Goal: Task Accomplishment & Management: Use online tool/utility

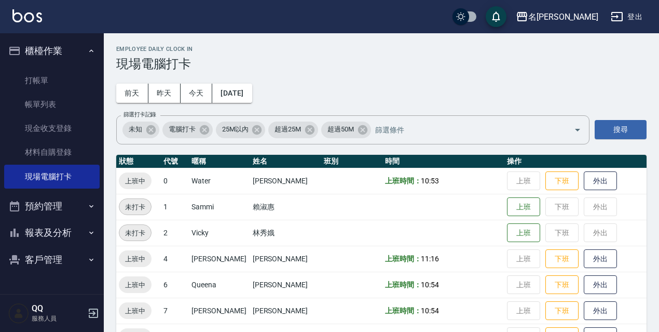
scroll to position [212, 0]
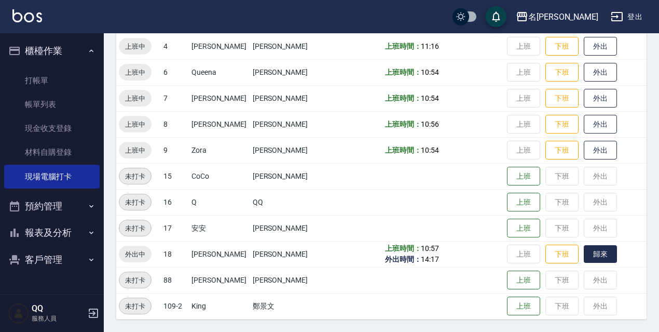
click at [591, 252] on button "歸來" at bounding box center [600, 254] width 33 height 18
click at [589, 249] on button "歸來" at bounding box center [600, 254] width 33 height 18
click at [596, 249] on button "歸來" at bounding box center [600, 254] width 33 height 18
click at [606, 253] on button "歸來" at bounding box center [600, 254] width 33 height 18
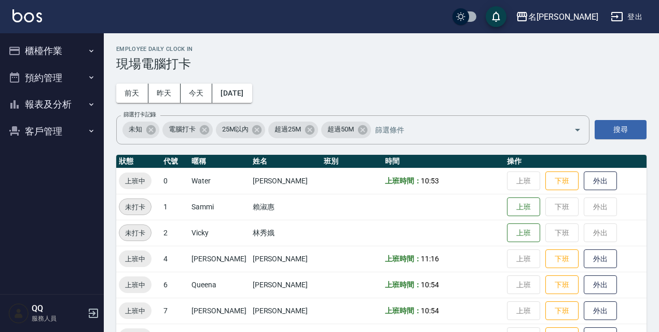
scroll to position [208, 0]
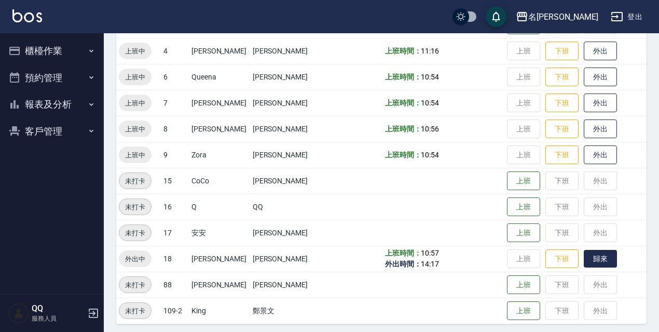
click at [586, 260] on button "歸來" at bounding box center [600, 259] width 33 height 18
click at [598, 267] on button "歸來" at bounding box center [600, 259] width 33 height 18
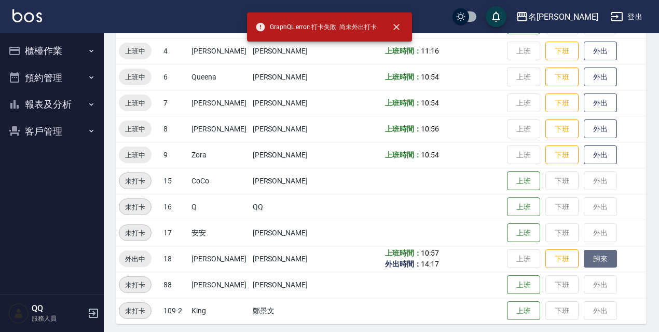
click at [598, 267] on button "歸來" at bounding box center [600, 259] width 33 height 18
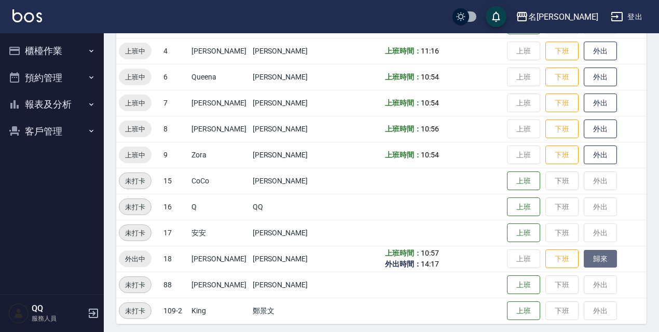
click at [596, 259] on button "歸來" at bounding box center [600, 259] width 33 height 18
click at [584, 256] on button "歸來" at bounding box center [600, 259] width 33 height 18
click at [421, 262] on span "14:17" at bounding box center [430, 263] width 18 height 8
click at [637, 20] on button "登出" at bounding box center [627, 16] width 40 height 19
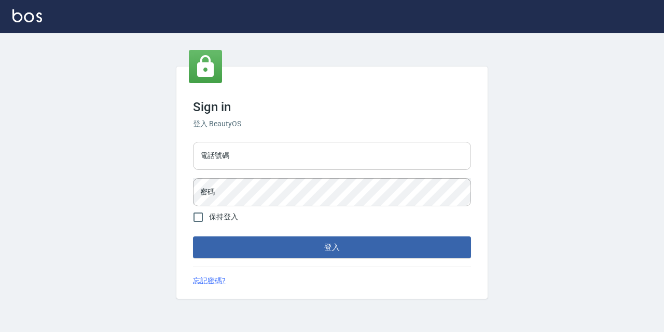
drag, startPoint x: 0, startPoint y: 0, endPoint x: 316, endPoint y: 149, distance: 349.6
click at [317, 149] on input "電話號碼" at bounding box center [332, 156] width 278 height 28
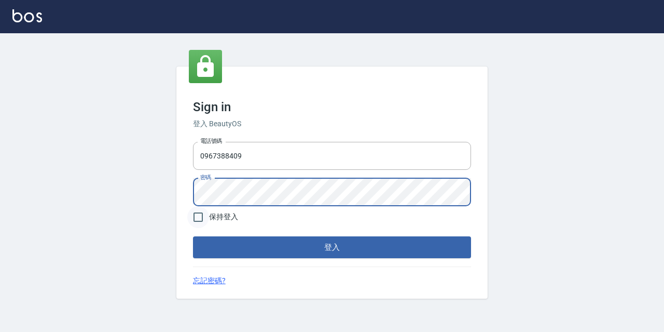
click at [193, 236] on button "登入" at bounding box center [332, 247] width 278 height 22
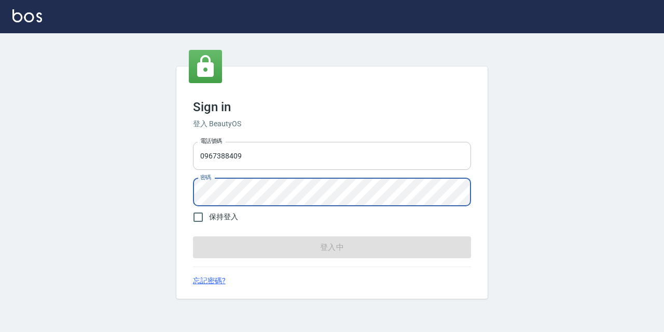
click at [264, 164] on input "0967388409" at bounding box center [332, 156] width 278 height 28
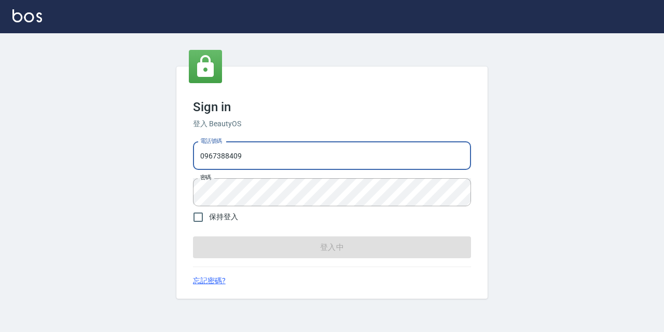
click at [286, 154] on input "0967388409" at bounding box center [332, 156] width 278 height 28
type input "0"
click at [269, 155] on input "電話號碼" at bounding box center [332, 156] width 278 height 28
type input "0977888999"
